Goal: Transaction & Acquisition: Purchase product/service

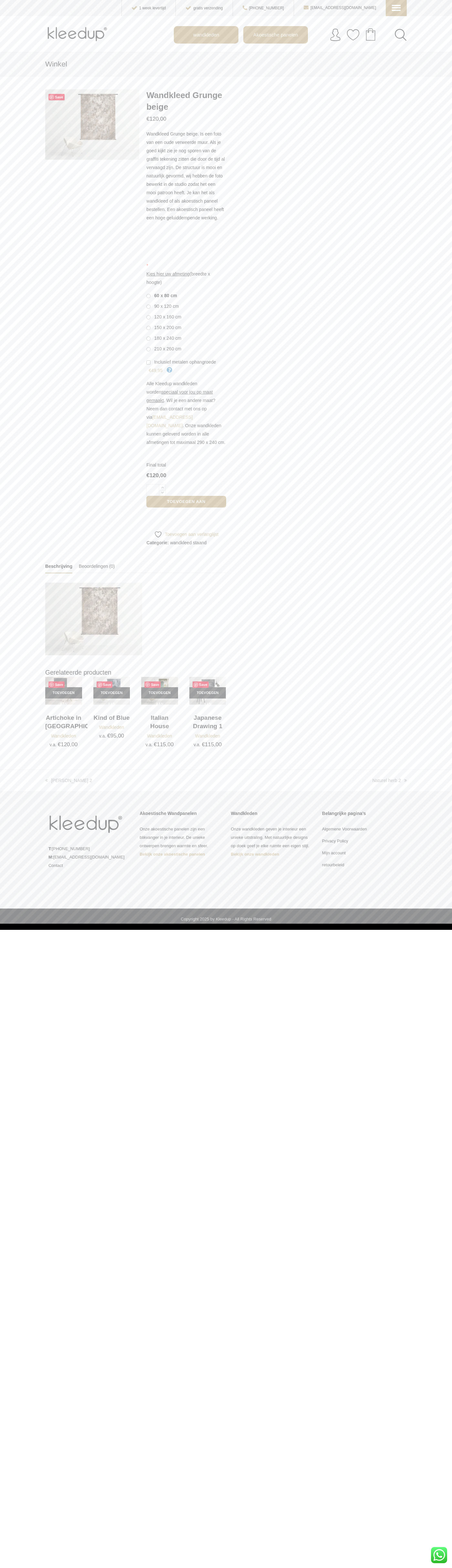
scroll to position [0, 15]
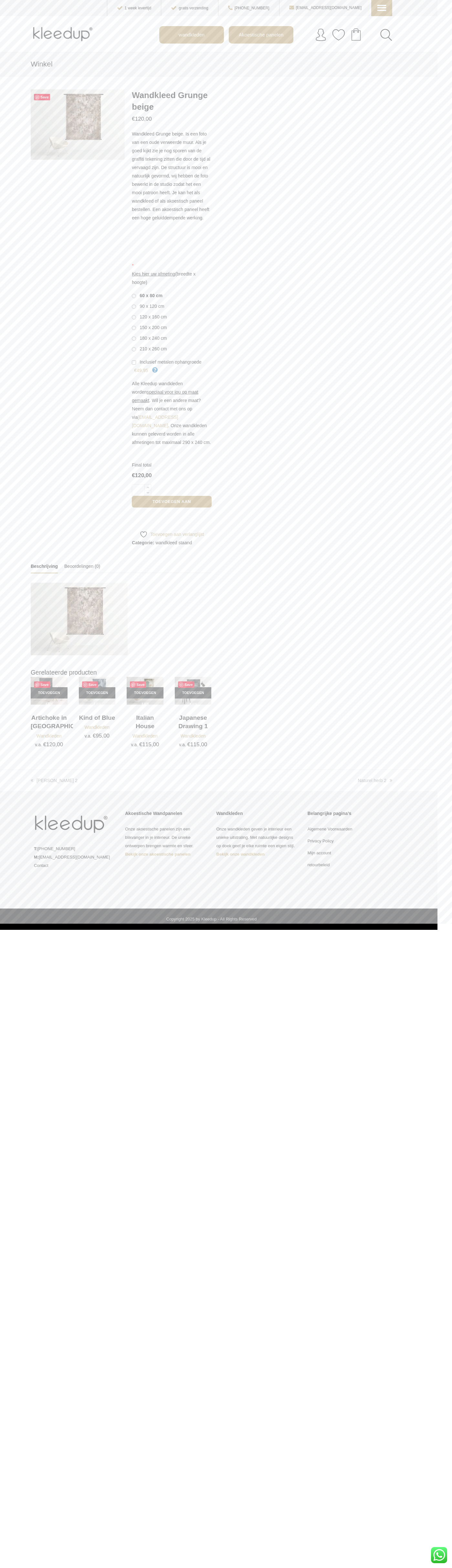
click at [439, 1555] on div "WhatsApp ons" at bounding box center [439, 1555] width 16 height 16
click at [382, 7] on icon at bounding box center [381, 3] width 7 height 7
click at [411, 50] on span "Akoestische Panelen" at bounding box center [413, 54] width 71 height 8
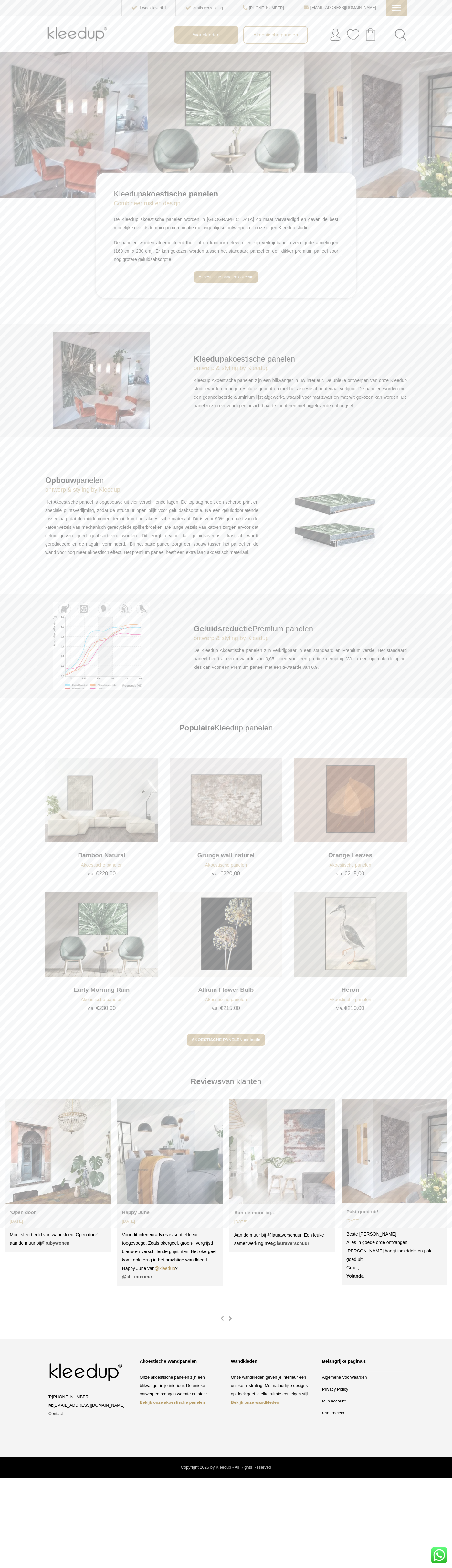
click at [439, 1555] on div "WhatsApp ons" at bounding box center [439, 1555] width 16 height 16
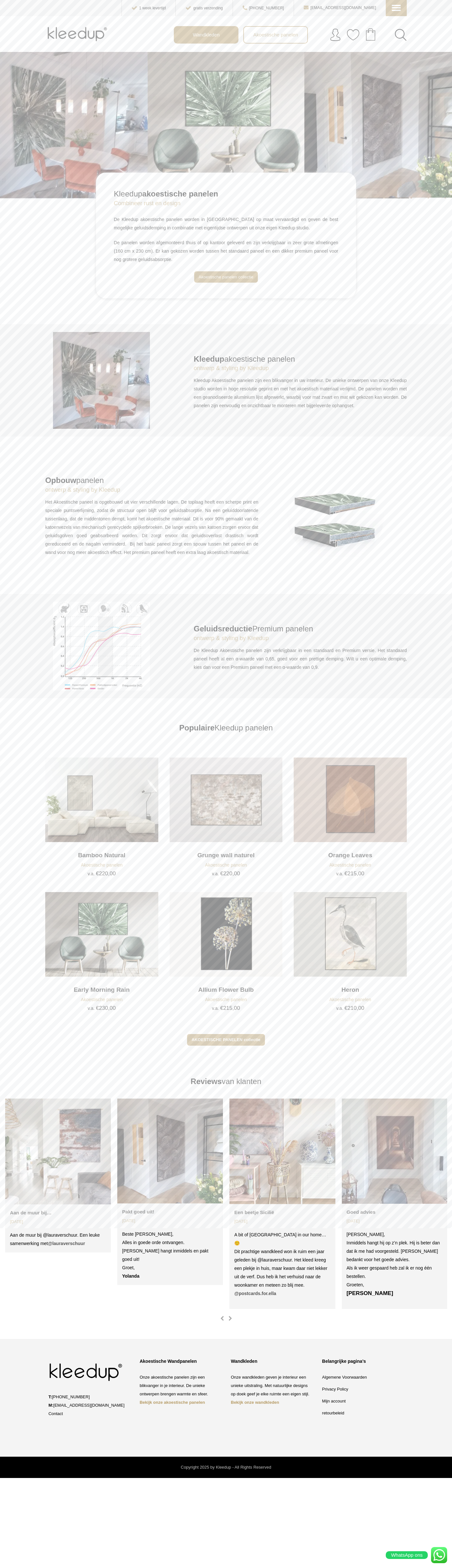
click at [396, 7] on icon at bounding box center [395, 3] width 7 height 7
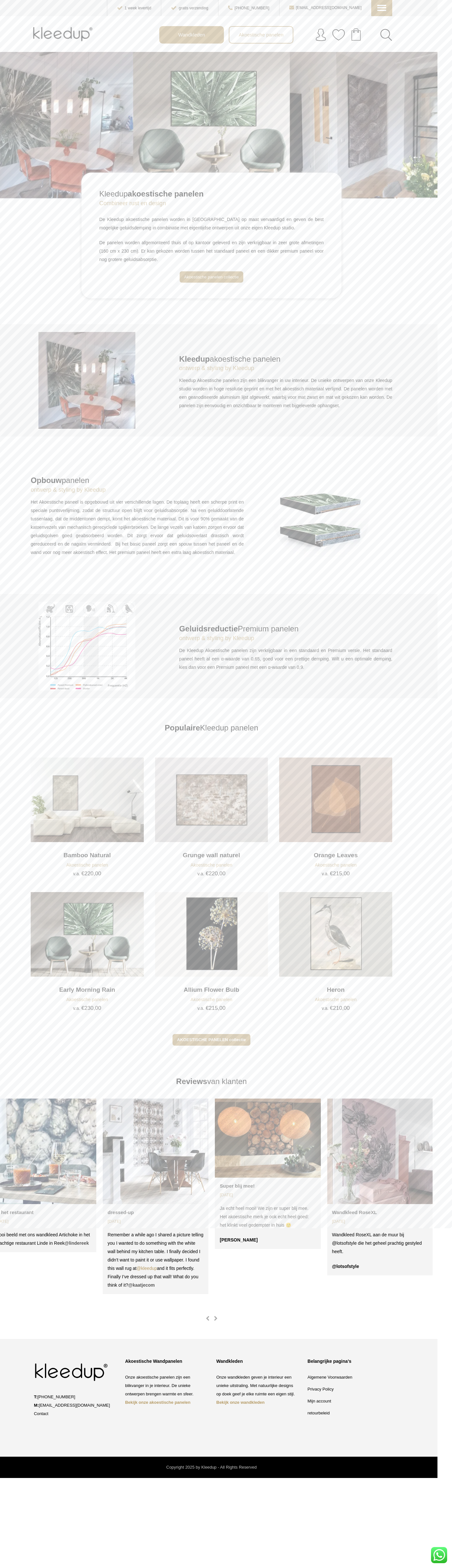
click at [149, 20] on div "Wandkleden Akoestische panelen Winkelwagen 0 0 Items - Zoeken Zoeken naar: Zoek…" at bounding box center [211, 34] width 361 height 35
click at [437, 409] on div "Kleedup akoestische panelen ontwerp & styling by Kleedup Kleedup Akoestische pa…" at bounding box center [211, 380] width 452 height 112
click at [404, 1478] on html "skip to Main Content Menu menu1 Home Akoestische Panelen wandkleden Mijn accoun…" at bounding box center [226, 739] width 452 height 1478
click at [27, 555] on div "Opbouw panelen ontwerp & styling by Kleedup Het Akoestische paneel is opgebouwd…" at bounding box center [137, 515] width 223 height 100
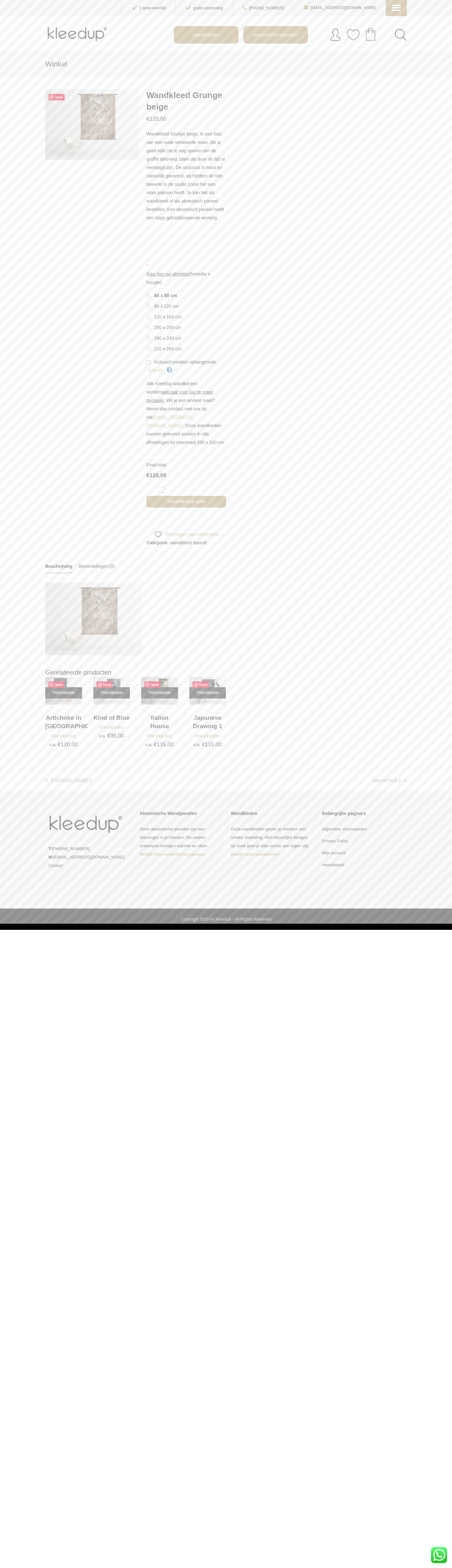
scroll to position [0, 15]
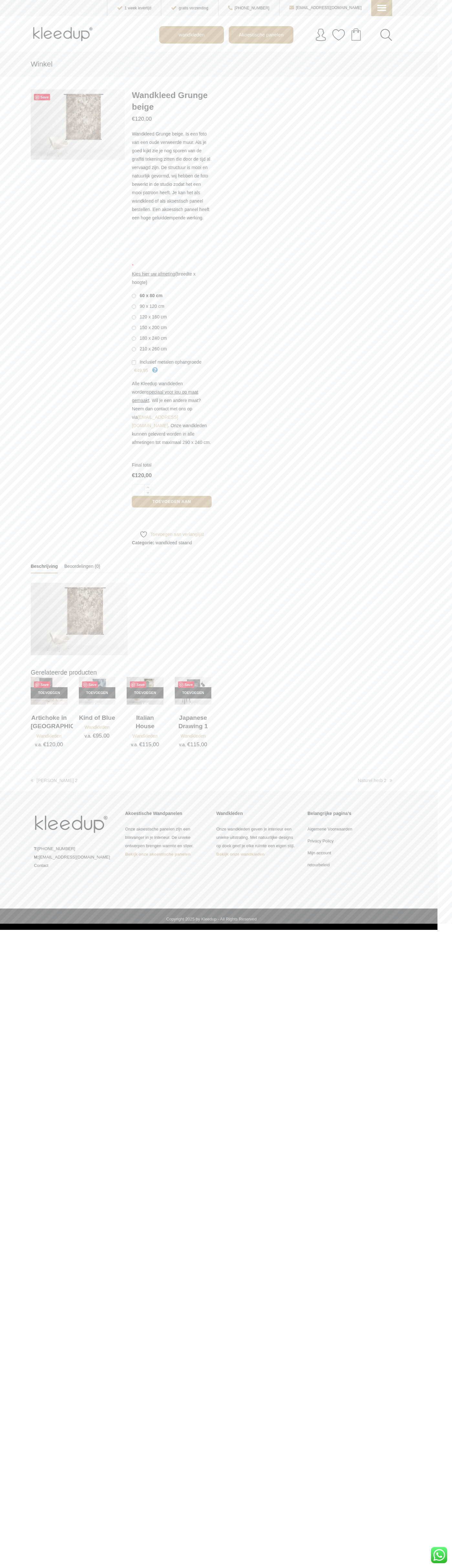
click at [439, 1555] on div "WhatsApp ons" at bounding box center [439, 1555] width 16 height 16
click at [382, 7] on icon at bounding box center [381, 3] width 7 height 7
click at [411, 64] on span "wandkleden" at bounding box center [413, 68] width 71 height 8
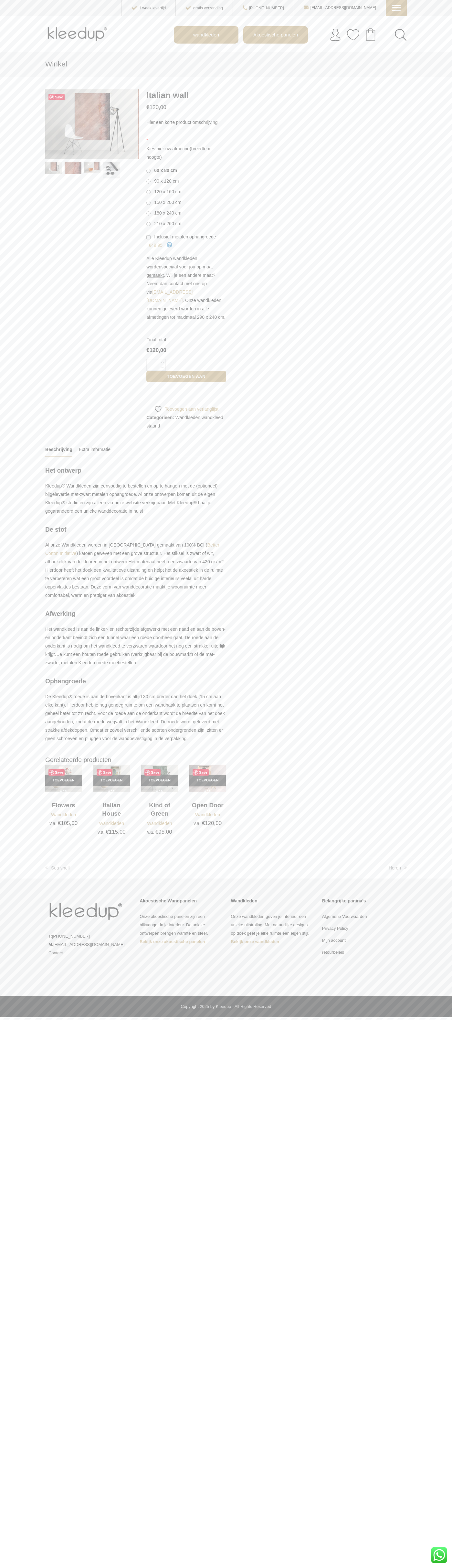
click at [73, 168] on img at bounding box center [73, 168] width 17 height 13
click at [92, 169] on img at bounding box center [93, 167] width 17 height 12
click at [186, 241] on label "Inclusief metalen ophangroede" at bounding box center [181, 237] width 69 height 9
click at [186, 340] on dt "Final total" at bounding box center [186, 340] width 79 height 9
